Goal: Information Seeking & Learning: Understand process/instructions

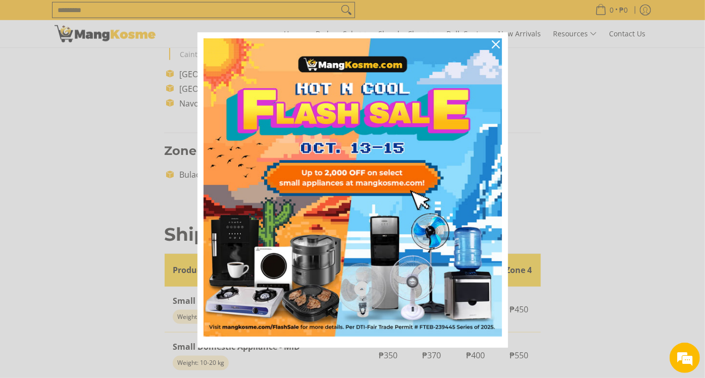
click at [493, 48] on icon "close icon" at bounding box center [496, 44] width 8 height 8
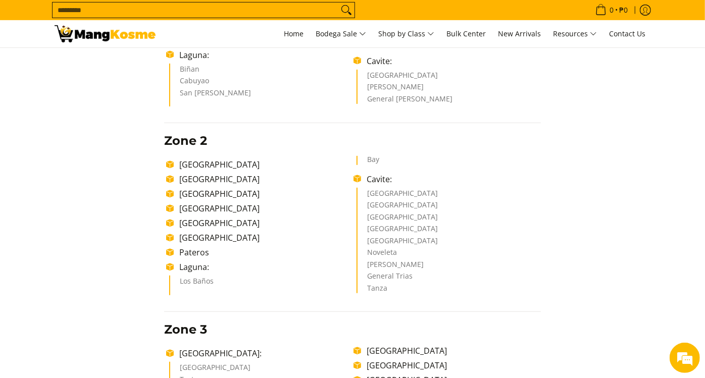
scroll to position [56, 0]
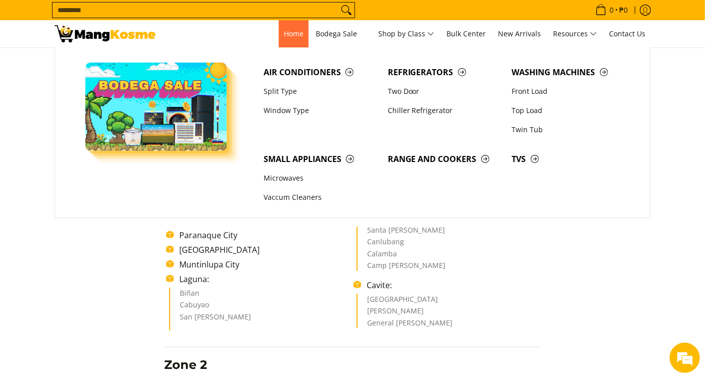
click at [290, 31] on span "Home" at bounding box center [294, 34] width 20 height 10
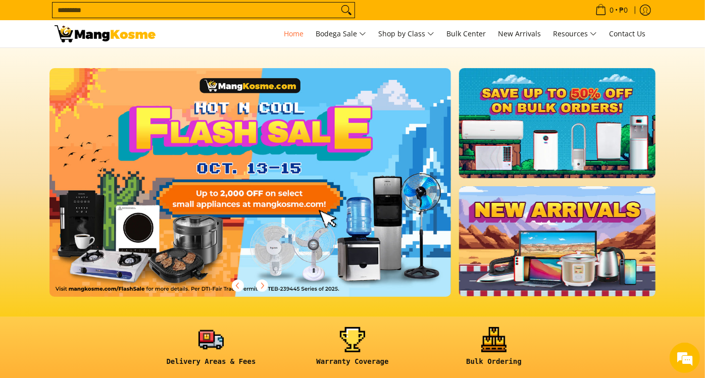
scroll to position [112, 0]
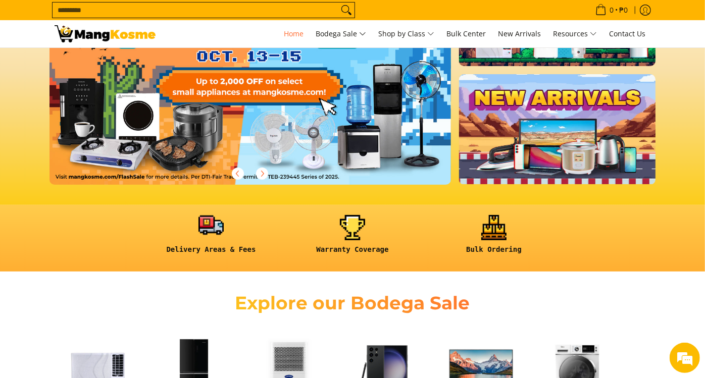
click at [207, 229] on link at bounding box center [210, 238] width 131 height 47
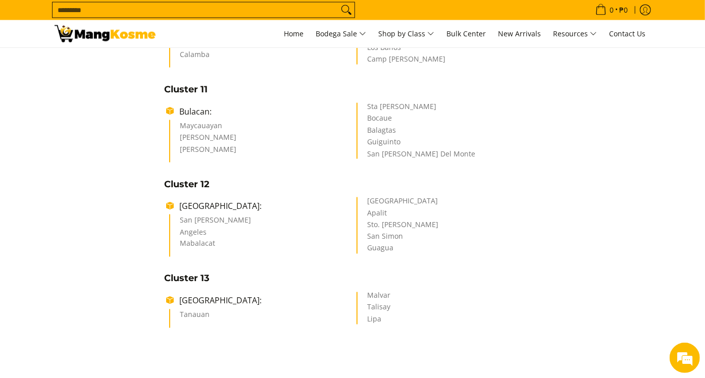
scroll to position [936, 0]
